Goal: Task Accomplishment & Management: Use online tool/utility

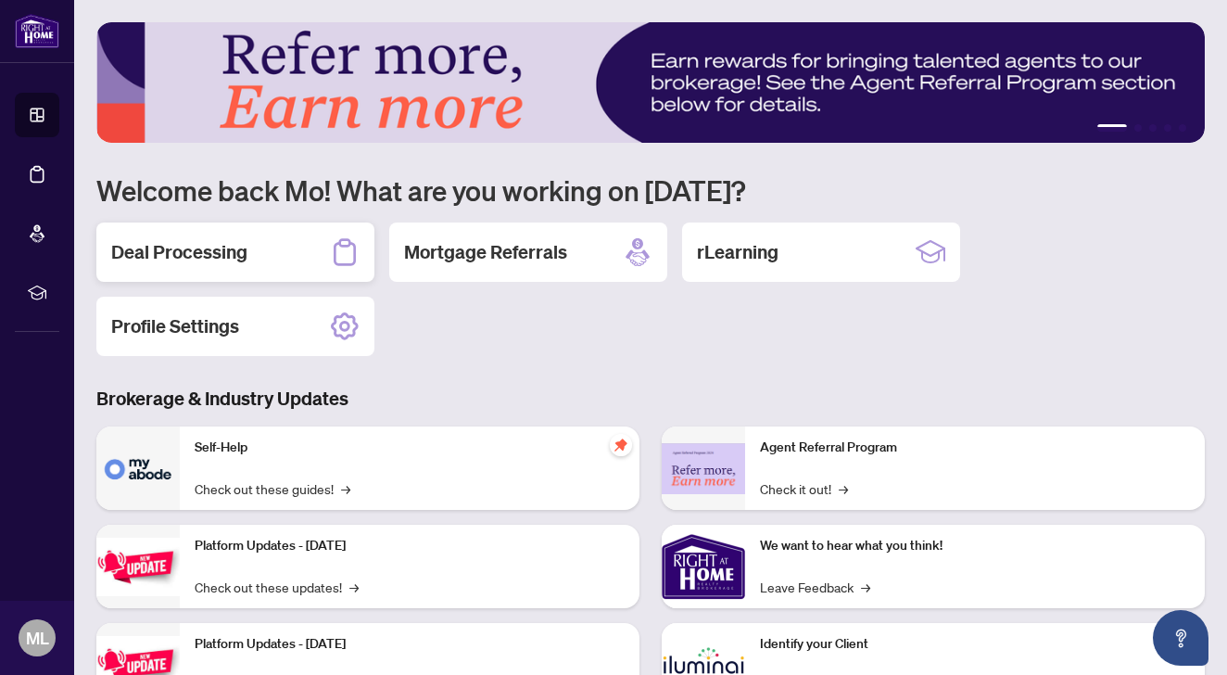
click at [251, 248] on div "Deal Processing" at bounding box center [235, 251] width 278 height 59
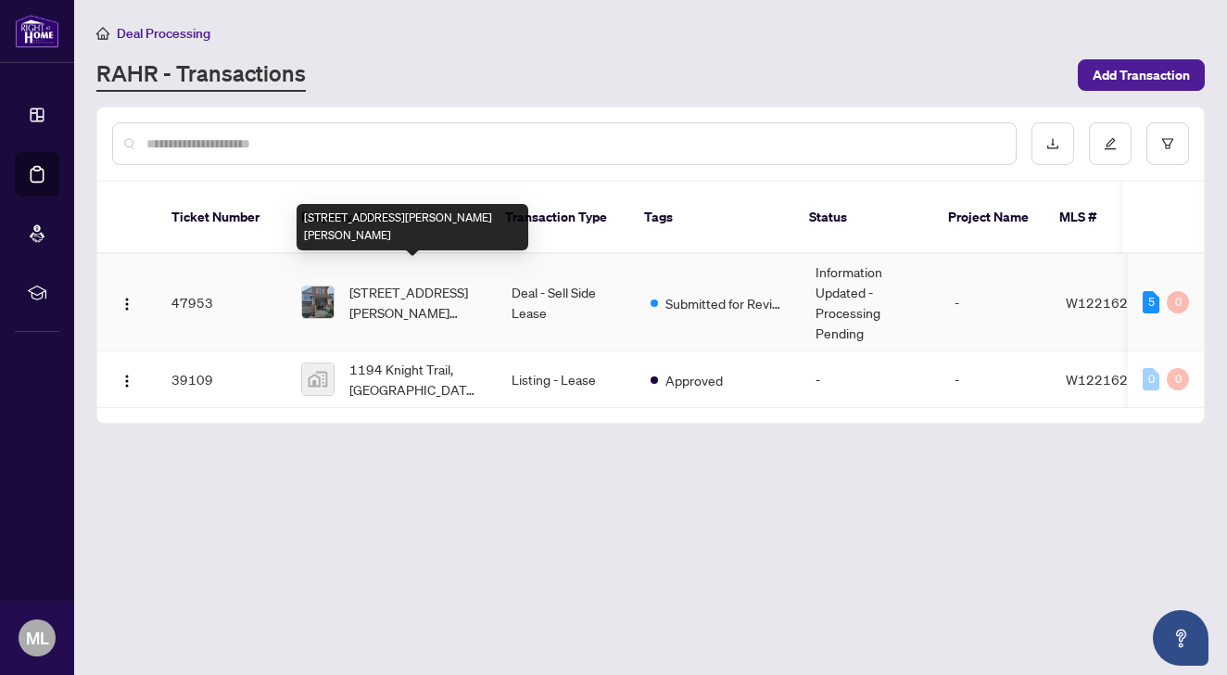
click at [380, 298] on span "1194 Knight Tr, Milton, Ontario L9T 5R9, Canada" at bounding box center [415, 302] width 133 height 41
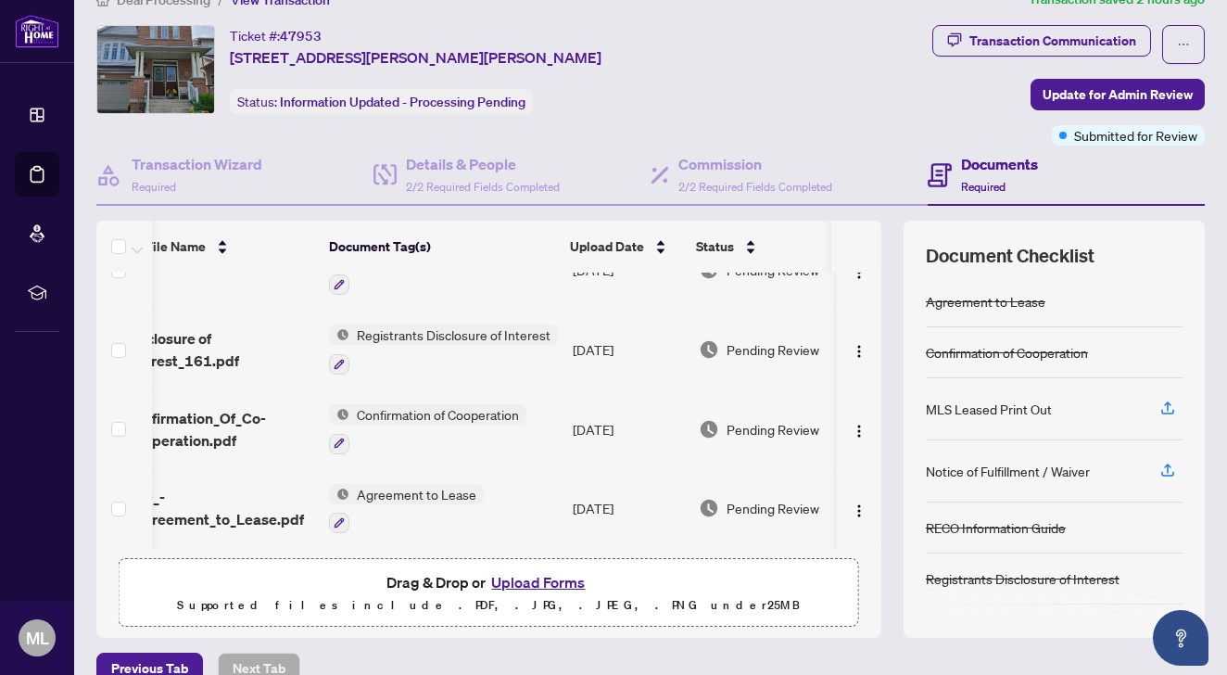
scroll to position [203, 34]
click at [1030, 403] on div "MLS Leased Print Out" at bounding box center [989, 409] width 126 height 20
click at [1169, 405] on icon "button" at bounding box center [1167, 407] width 17 height 17
click at [1169, 412] on icon "button" at bounding box center [1167, 411] width 13 height 5
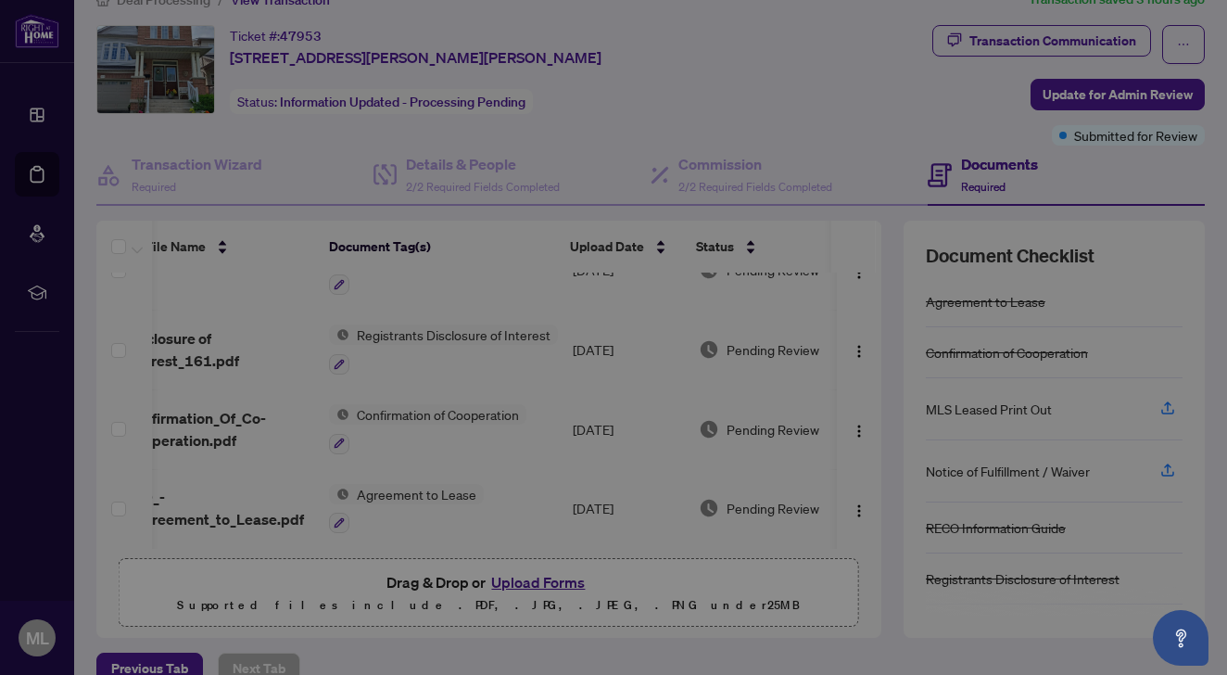
scroll to position [0, 0]
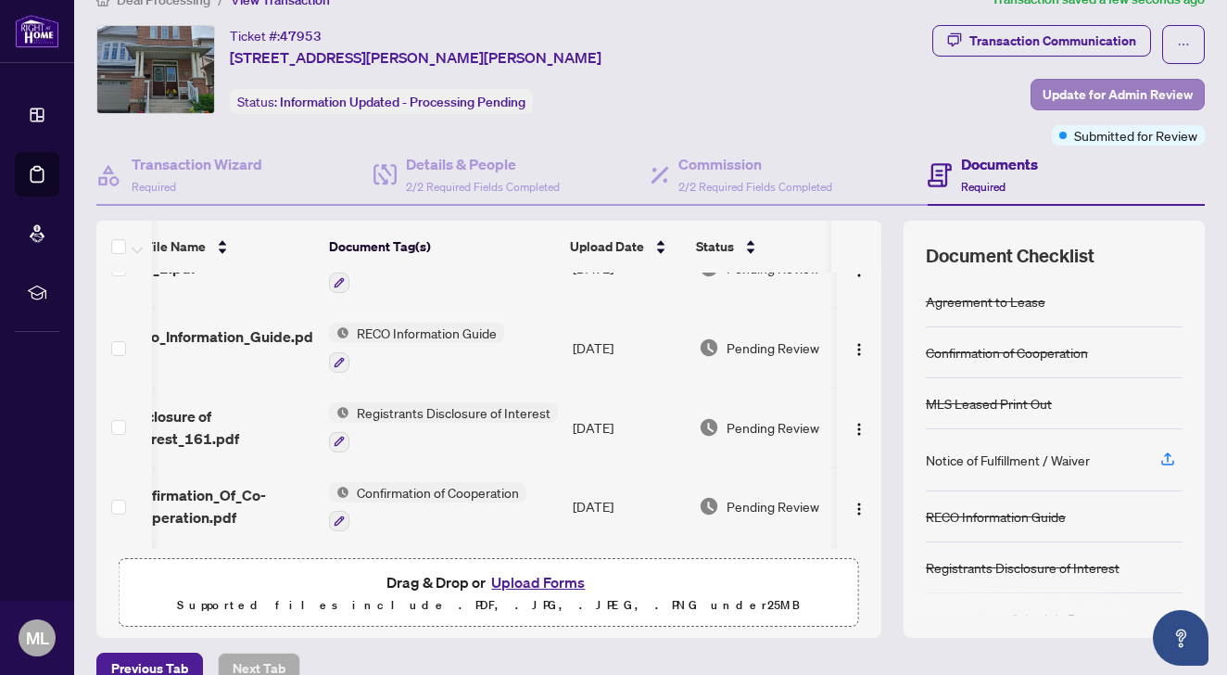
click at [1125, 90] on span "Update for Admin Review" at bounding box center [1118, 95] width 150 height 30
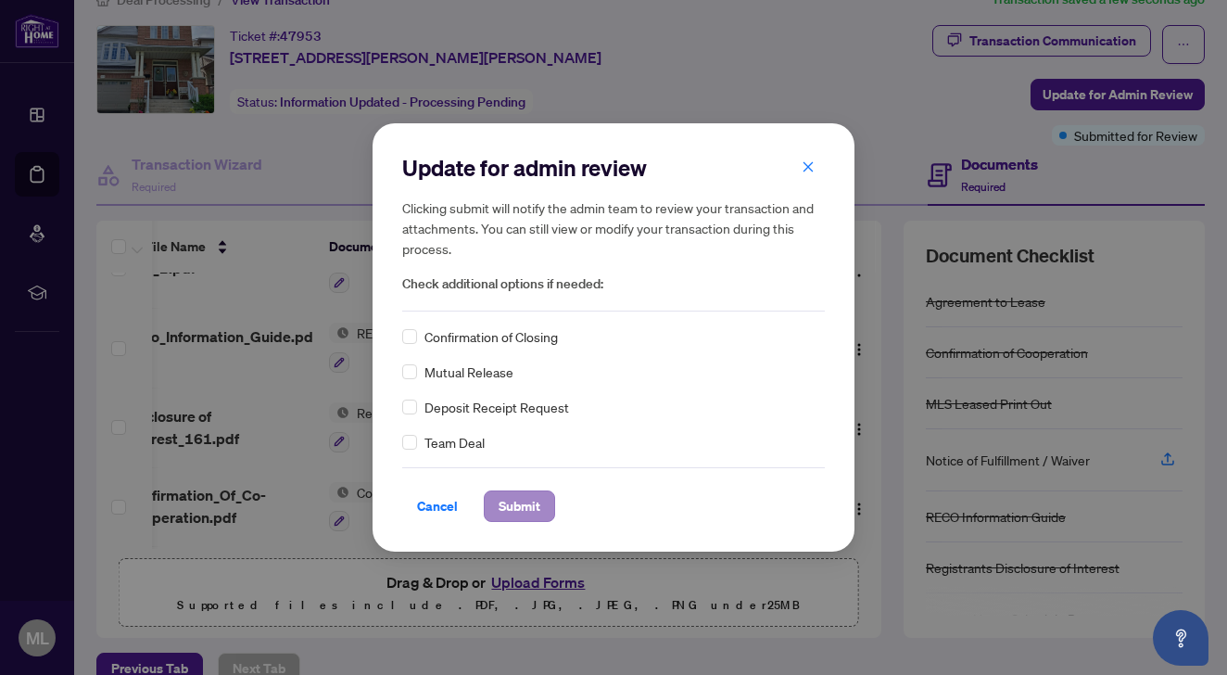
click at [536, 492] on span "Submit" at bounding box center [520, 506] width 42 height 30
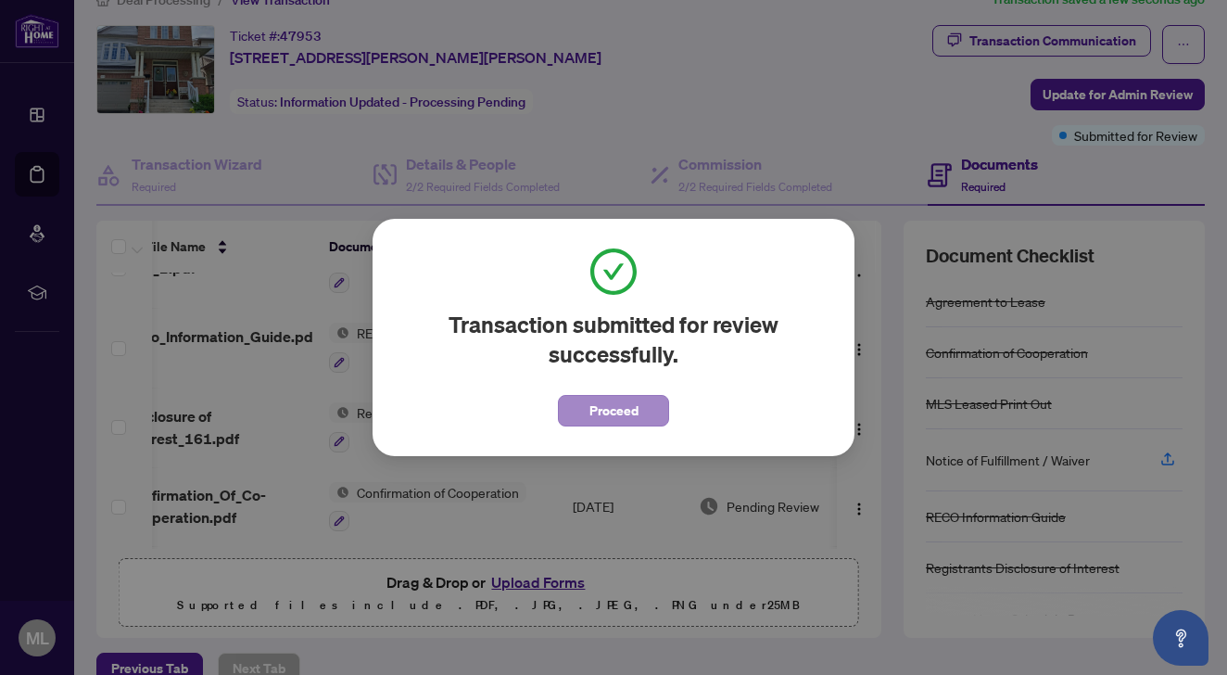
click at [639, 400] on button "Proceed" at bounding box center [613, 411] width 111 height 32
